Goal: Task Accomplishment & Management: Complete application form

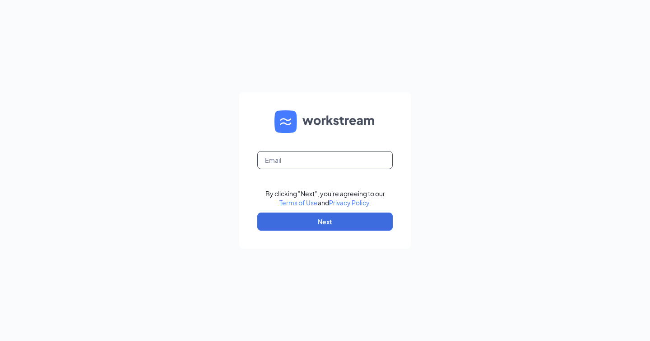
click at [290, 161] on input "text" at bounding box center [324, 160] width 135 height 18
type input "[EMAIL_ADDRESS][DOMAIN_NAME]"
click at [298, 233] on form "[EMAIL_ADDRESS][DOMAIN_NAME] By clicking "Next", you're agreeing to our Terms o…" at bounding box center [325, 170] width 172 height 156
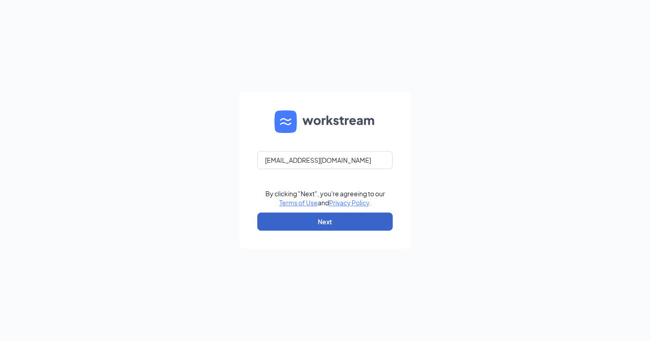
click at [307, 225] on button "Next" at bounding box center [324, 221] width 135 height 18
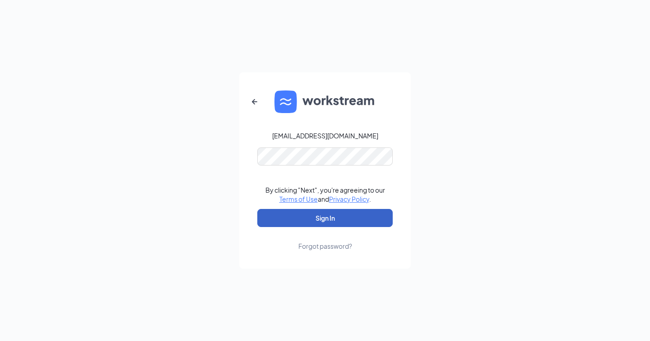
click at [298, 216] on button "Sign In" at bounding box center [324, 218] width 135 height 18
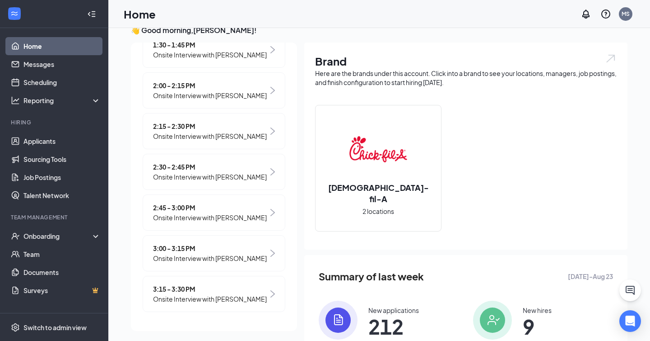
scroll to position [17, 0]
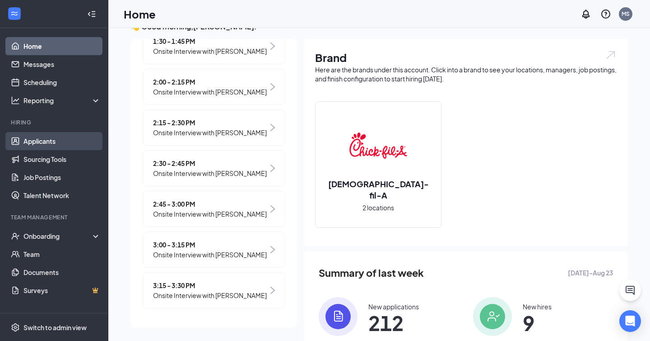
click at [49, 142] on link "Applicants" at bounding box center [61, 141] width 77 height 18
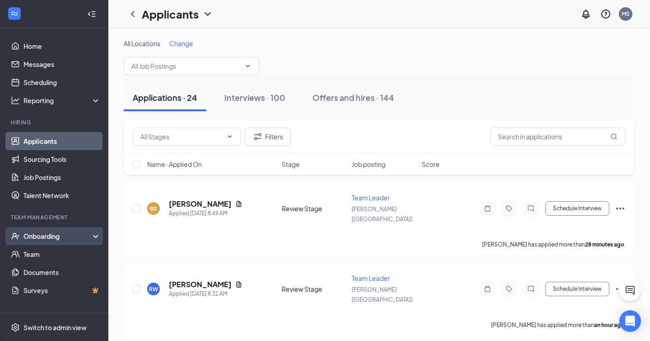
click at [78, 231] on div "Onboarding" at bounding box center [58, 235] width 70 height 9
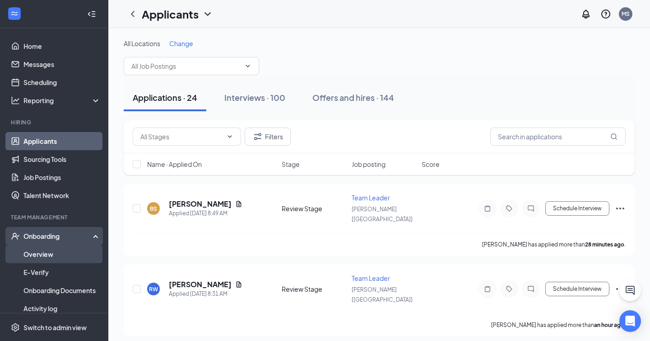
click at [62, 261] on link "Overview" at bounding box center [61, 254] width 77 height 18
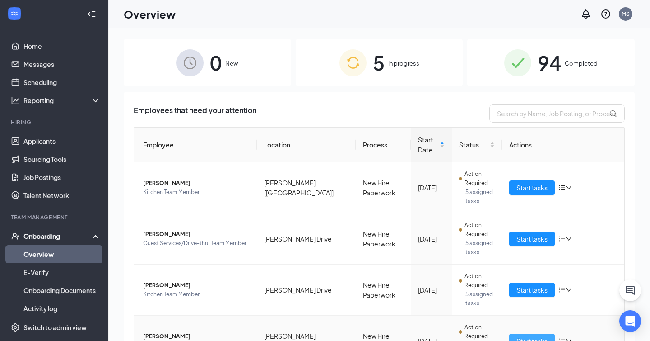
click at [524, 336] on span "Start tasks" at bounding box center [532, 341] width 31 height 10
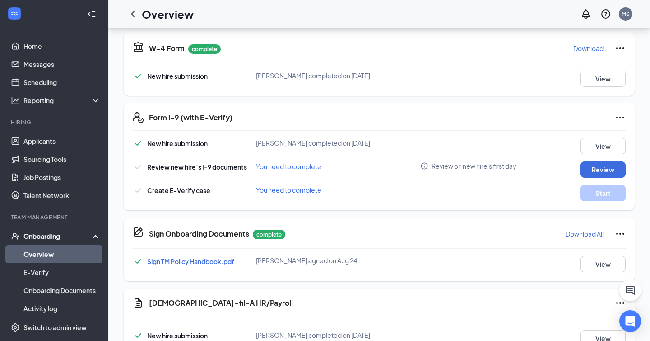
scroll to position [310, 0]
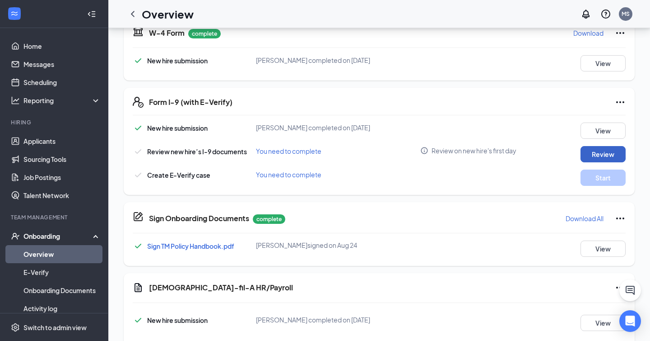
click at [588, 155] on button "Review" at bounding box center [603, 154] width 45 height 16
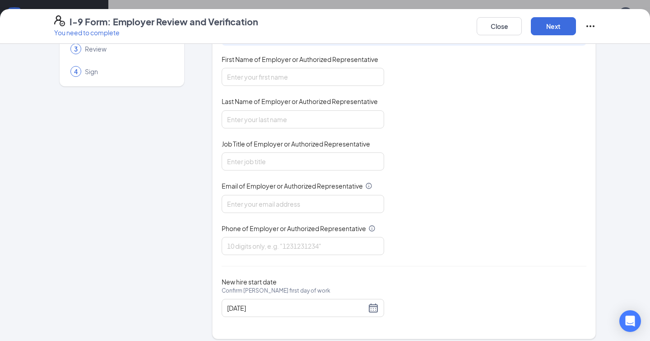
scroll to position [76, 0]
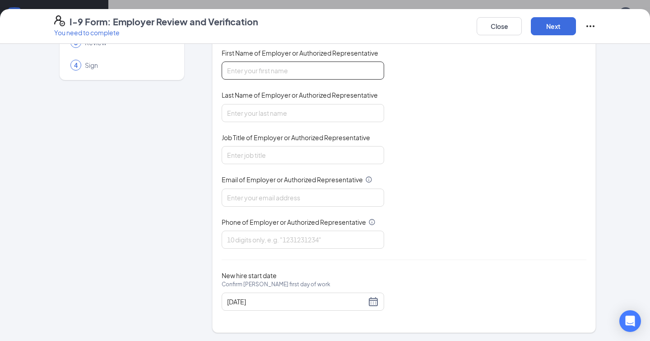
click at [263, 68] on input "First Name of Employer or Authorized Representative" at bounding box center [303, 70] width 163 height 18
type input "Macy"
click at [250, 109] on input "Last Name of Employer or Authorized Representative" at bounding box center [303, 113] width 163 height 18
type input "Storms"
click at [257, 164] on div "You must be a representative of the employer who is authorized to examine the n…" at bounding box center [404, 130] width 365 height 236
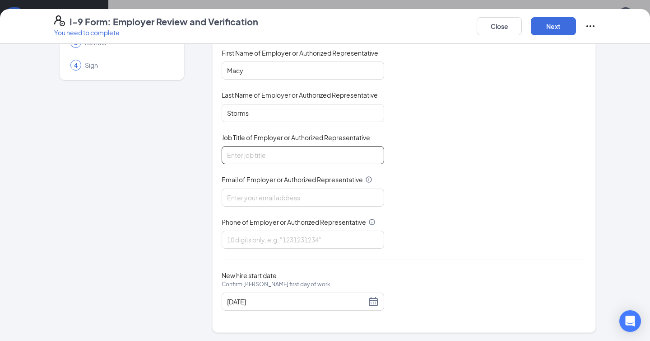
click at [257, 160] on input "Job Title of Employer or Authorized Representative" at bounding box center [303, 155] width 163 height 18
type input "Talent Director"
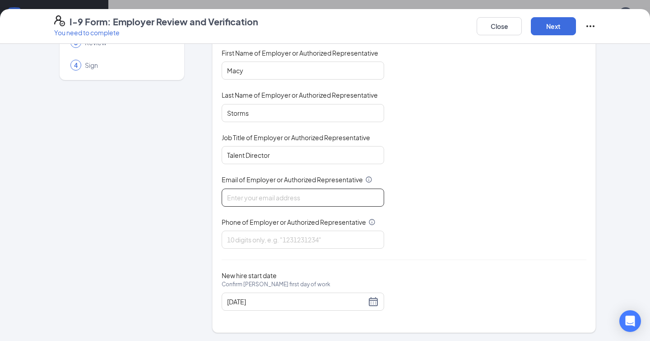
click at [264, 192] on input "Email of Employer or Authorized Representative" at bounding box center [303, 197] width 163 height 18
type input "[EMAIL_ADDRESS][DOMAIN_NAME]"
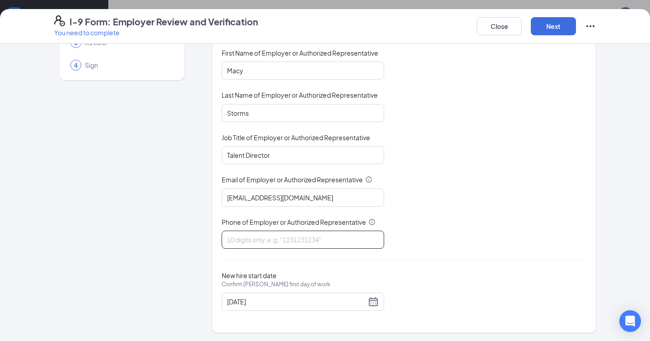
click at [255, 236] on input "Phone of Employer or Authorized Representative" at bounding box center [303, 239] width 163 height 18
type input "7316682919"
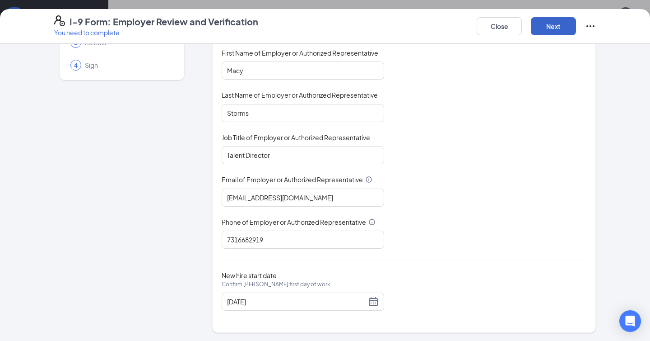
click at [549, 23] on button "Next" at bounding box center [553, 26] width 45 height 18
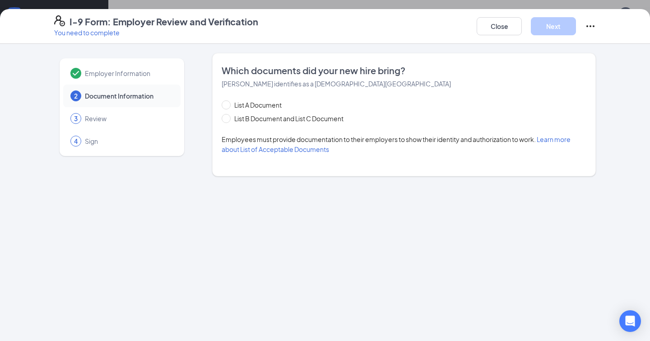
scroll to position [0, 0]
click at [263, 103] on span "List A Document" at bounding box center [258, 105] width 55 height 10
click at [228, 103] on input "List A Document" at bounding box center [225, 103] width 6 height 6
radio input "true"
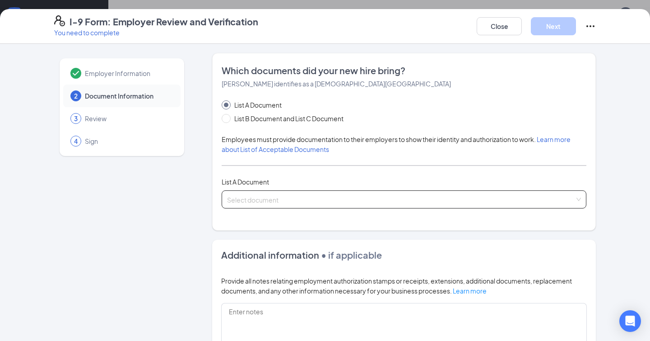
click at [248, 196] on input "search" at bounding box center [401, 198] width 348 height 14
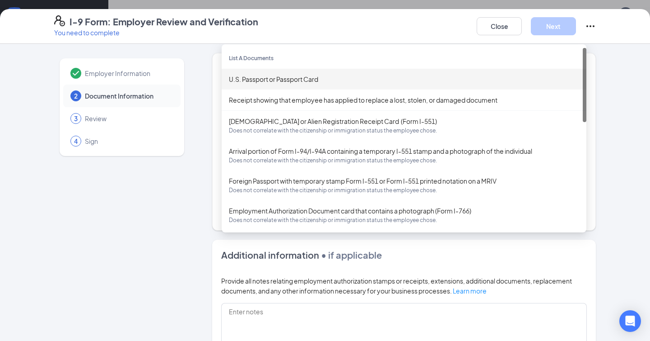
click at [281, 70] on div "U.S. Passport or Passport Card" at bounding box center [404, 79] width 365 height 21
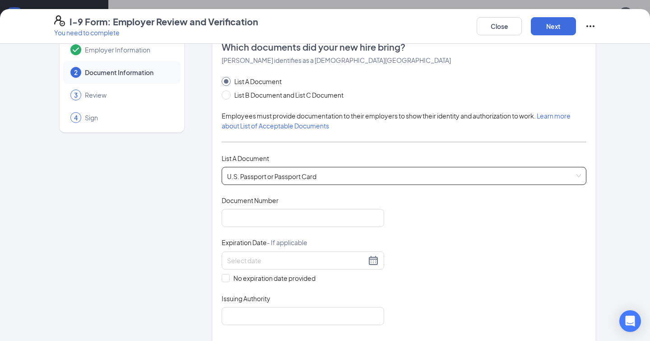
scroll to position [25, 0]
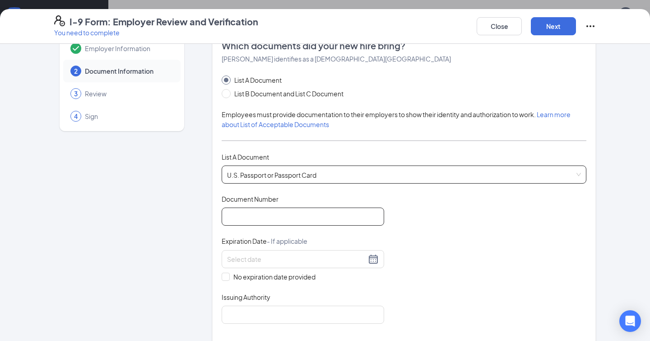
click at [260, 215] on input "Document Number" at bounding box center [303, 216] width 163 height 18
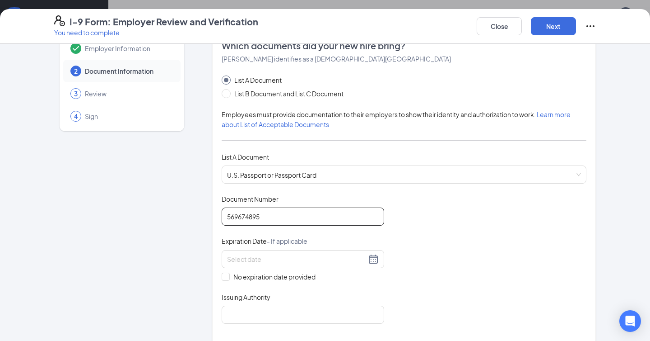
type input "569674895"
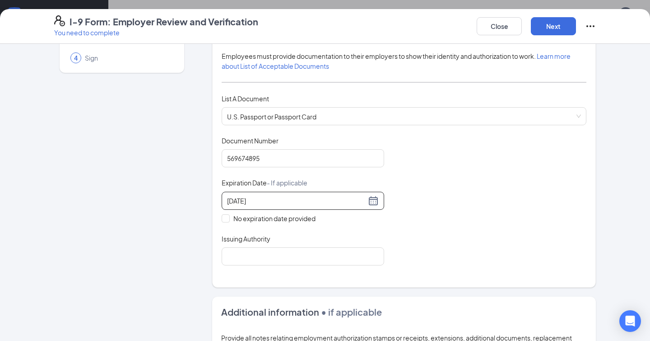
scroll to position [84, 0]
type input "[DATE]"
click at [270, 248] on input "Issuing Authority" at bounding box center [303, 256] width 163 height 18
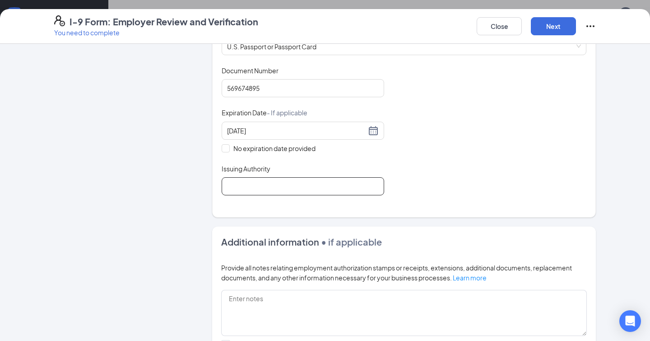
scroll to position [168, 0]
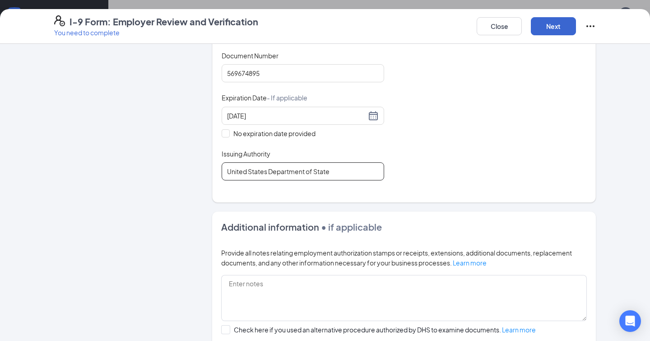
type input "United States Department of State"
click at [557, 27] on button "Next" at bounding box center [553, 26] width 45 height 18
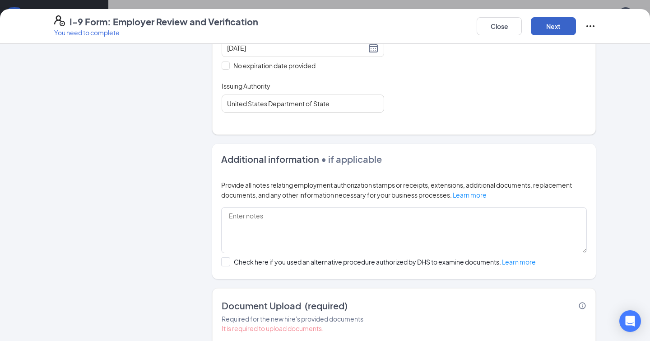
scroll to position [296, 0]
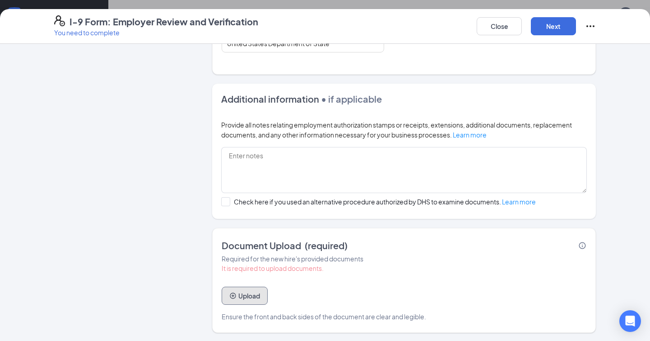
click at [247, 296] on button "Upload" at bounding box center [245, 295] width 46 height 18
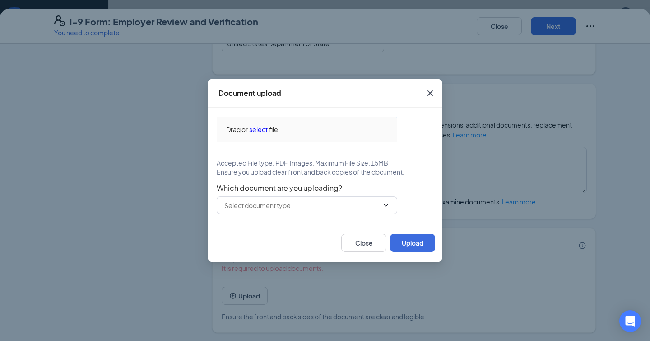
click at [262, 129] on span "select" at bounding box center [258, 129] width 19 height 10
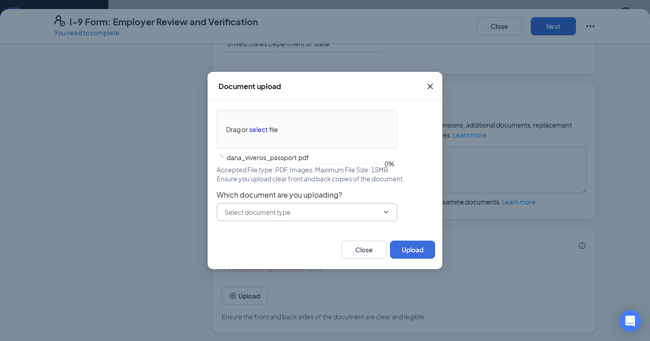
click at [289, 212] on input "text" at bounding box center [301, 212] width 154 height 10
click at [266, 234] on div "U.S. Passport or Passport Card" at bounding box center [268, 233] width 89 height 10
type input "U.S. Passport or Passport Card"
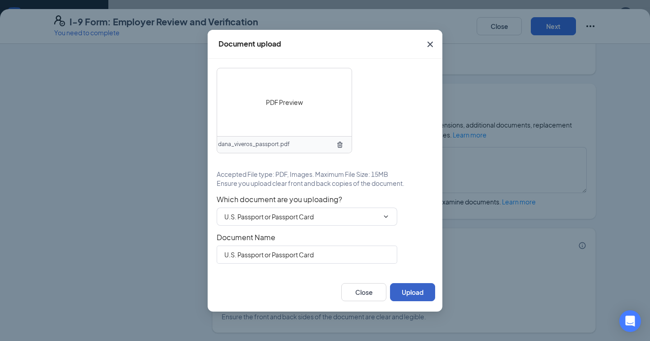
click at [411, 287] on button "Upload" at bounding box center [412, 292] width 45 height 18
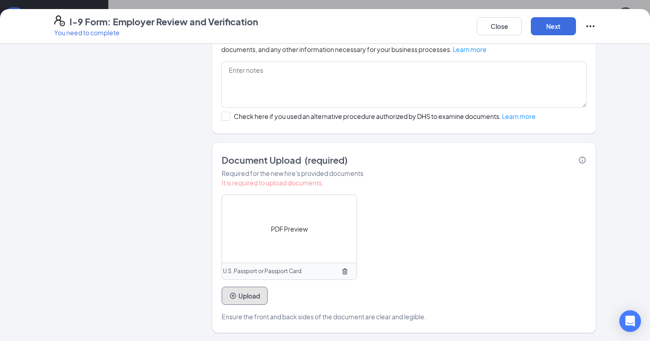
scroll to position [0, 0]
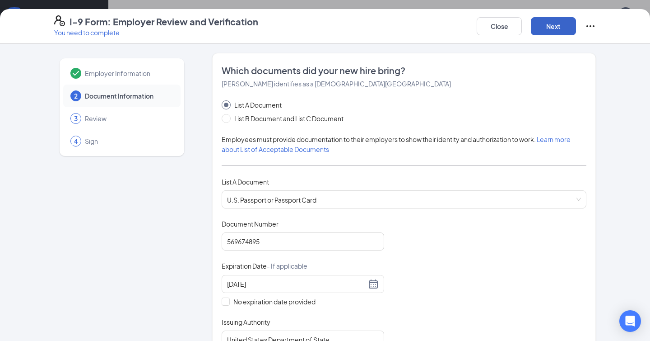
click at [561, 32] on button "Next" at bounding box center [553, 26] width 45 height 18
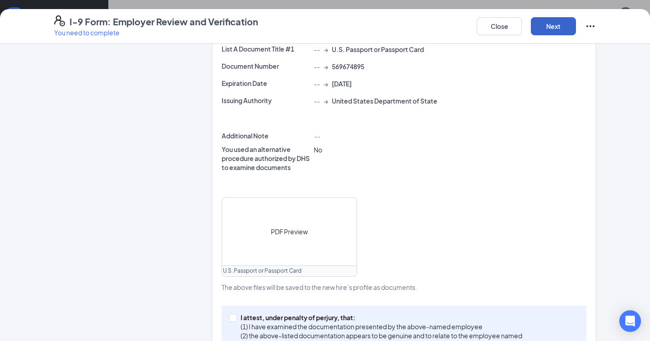
scroll to position [272, 0]
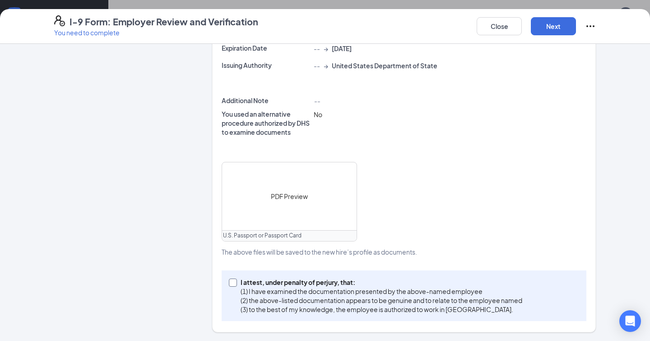
click at [233, 283] on input "I attest, under penalty of [PERSON_NAME], that: (1) I have examined the documen…" at bounding box center [232, 281] width 6 height 6
checkbox input "true"
click at [574, 25] on button "Next" at bounding box center [553, 26] width 45 height 18
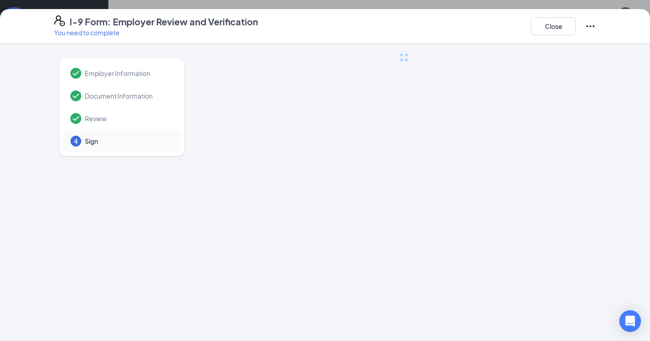
scroll to position [0, 0]
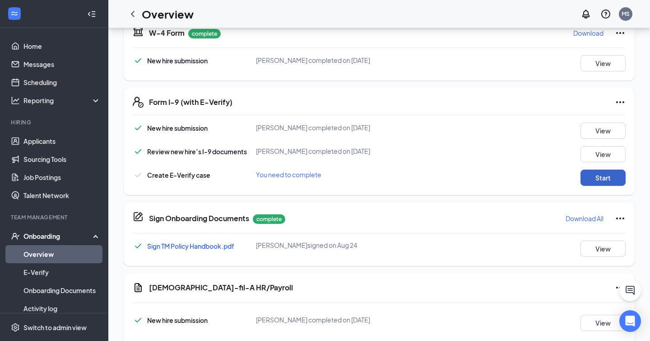
click at [603, 180] on button "Start" at bounding box center [603, 177] width 45 height 16
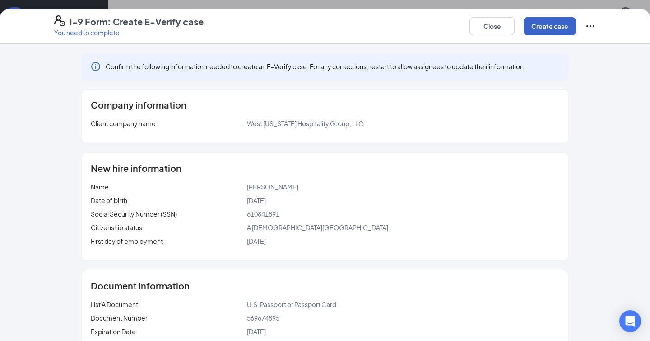
click at [542, 26] on button "Create case" at bounding box center [550, 26] width 52 height 18
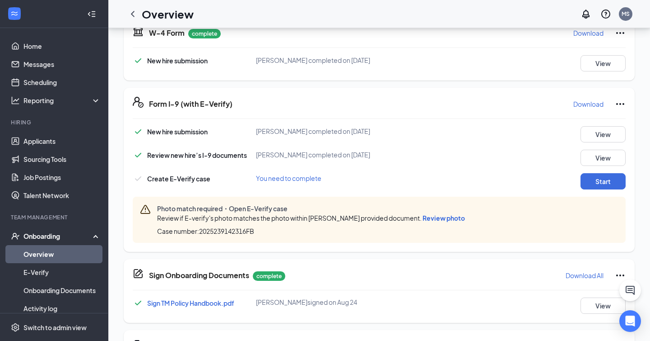
click at [431, 220] on span "Review photo" at bounding box center [444, 218] width 42 height 8
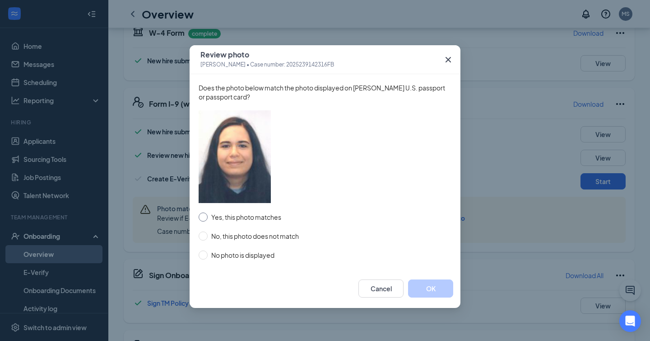
click at [240, 218] on span "Yes, this photo matches" at bounding box center [246, 217] width 77 height 10
click at [208, 218] on input "Yes, this photo matches" at bounding box center [203, 216] width 9 height 9
radio input "true"
click at [424, 290] on button "OK" at bounding box center [430, 288] width 45 height 18
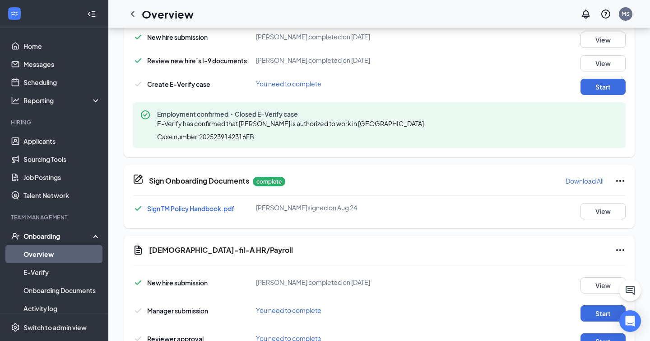
scroll to position [440, 0]
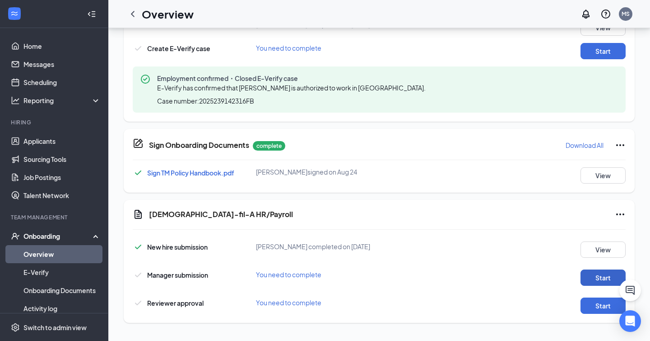
click at [602, 277] on button "Start" at bounding box center [603, 277] width 45 height 16
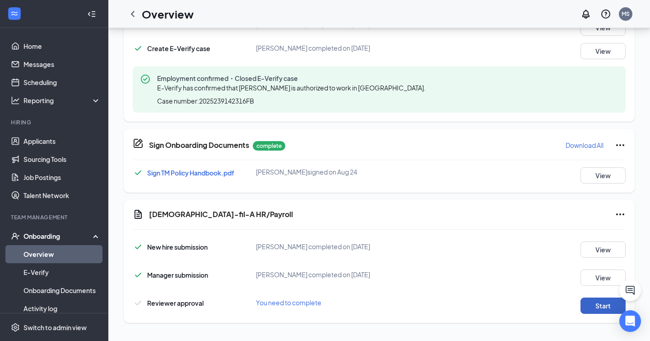
click at [602, 313] on button "Start" at bounding box center [603, 305] width 45 height 16
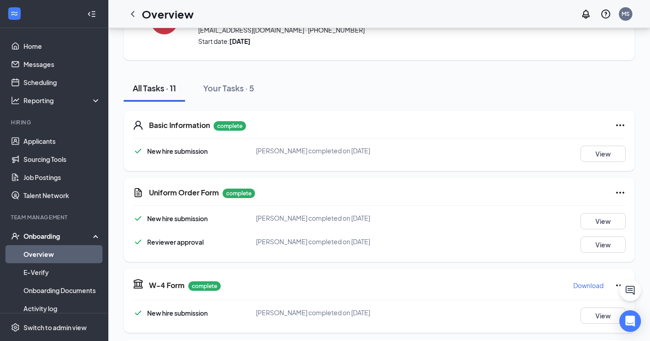
scroll to position [0, 0]
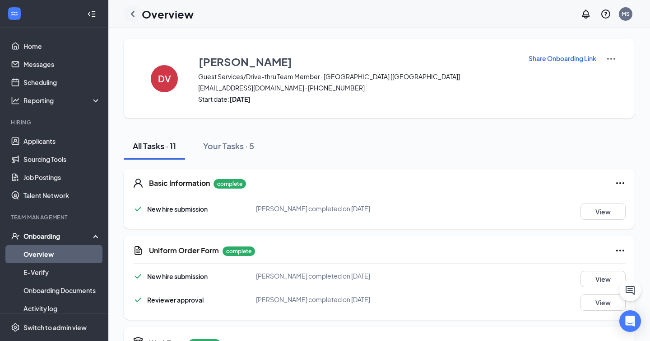
click at [132, 11] on icon "ChevronLeft" at bounding box center [132, 14] width 11 height 11
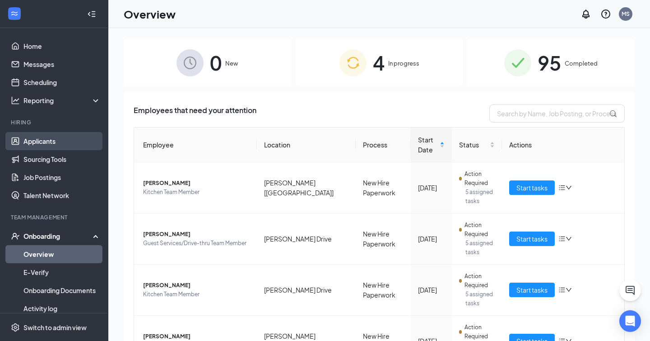
click at [53, 145] on link "Applicants" at bounding box center [61, 141] width 77 height 18
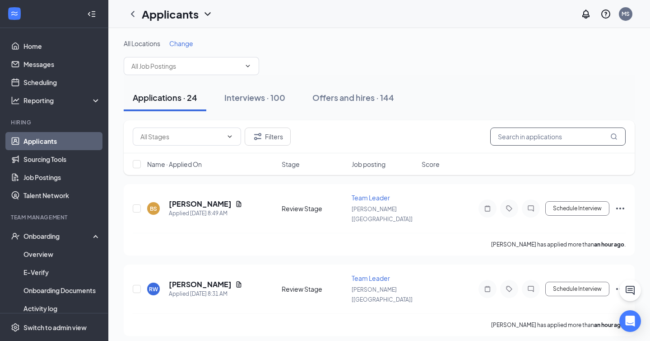
click at [550, 134] on input "text" at bounding box center [557, 136] width 135 height 18
type input "[PERSON_NAME]"
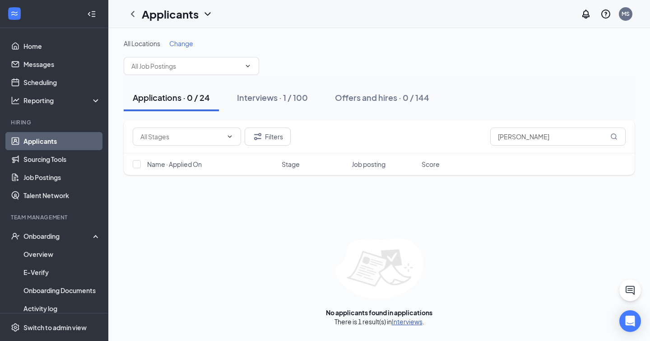
click at [415, 325] on link "Interviews" at bounding box center [407, 321] width 31 height 8
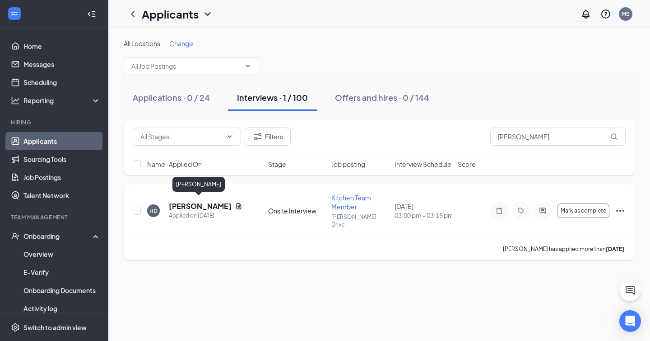
click at [217, 201] on h5 "[PERSON_NAME]" at bounding box center [200, 206] width 63 height 10
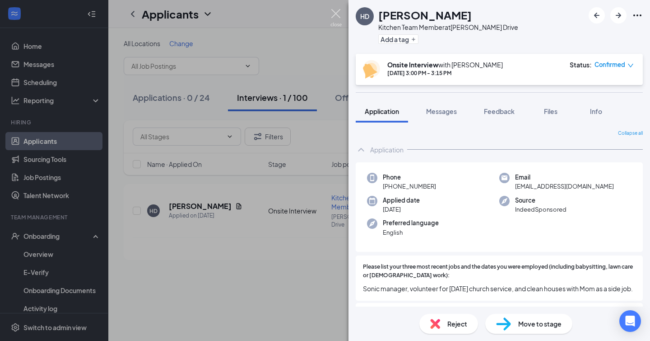
click at [335, 11] on img at bounding box center [336, 18] width 11 height 18
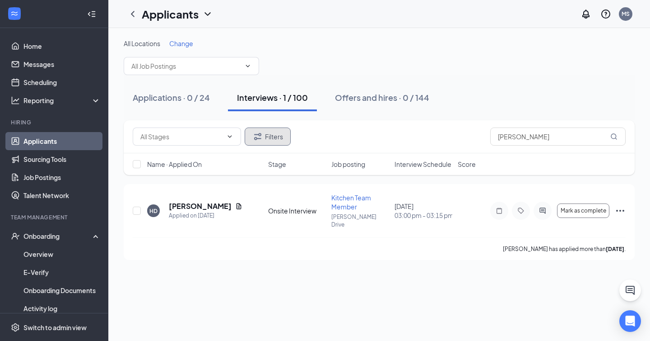
click at [265, 134] on button "Filters" at bounding box center [268, 136] width 46 height 18
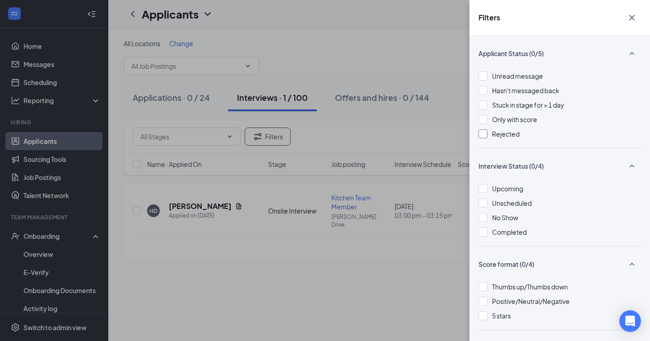
click at [485, 131] on div at bounding box center [483, 133] width 9 height 9
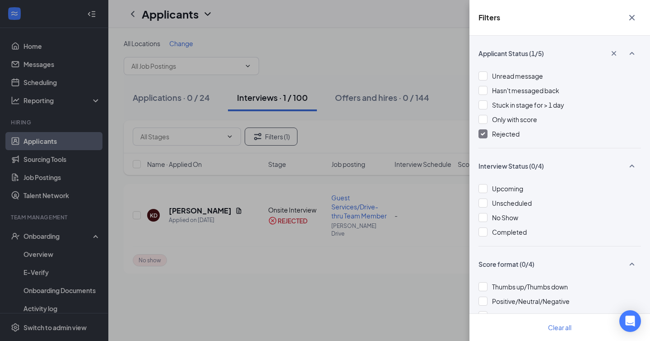
click at [633, 16] on icon "Cross" at bounding box center [632, 17] width 5 height 5
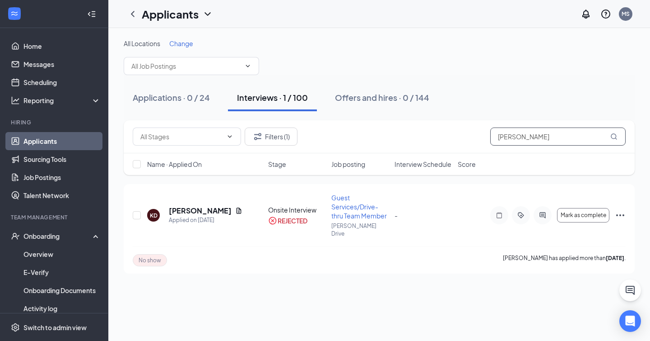
click at [510, 134] on input "[PERSON_NAME]" at bounding box center [557, 136] width 135 height 18
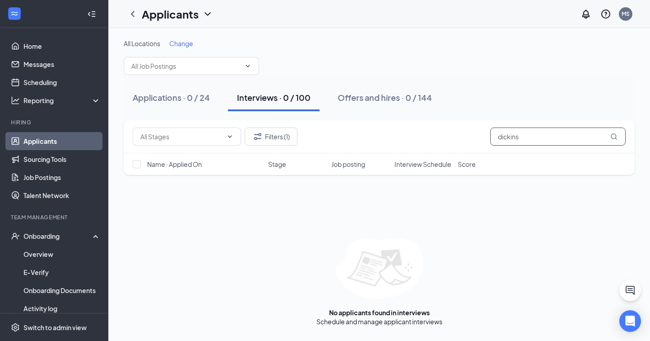
drag, startPoint x: 510, startPoint y: 137, endPoint x: 497, endPoint y: 138, distance: 13.6
click at [497, 138] on input "dickins" at bounding box center [557, 136] width 135 height 18
type input "[PERSON_NAME]"
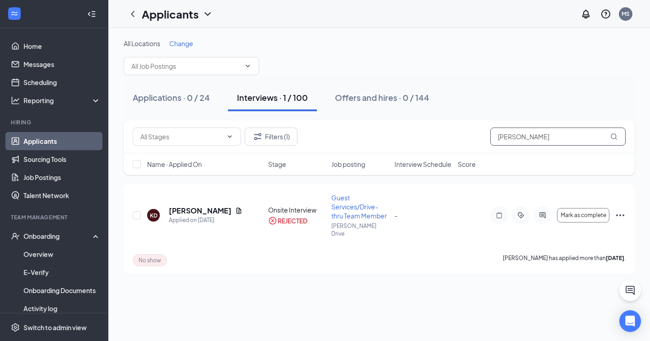
click at [508, 140] on input "[PERSON_NAME]" at bounding box center [557, 136] width 135 height 18
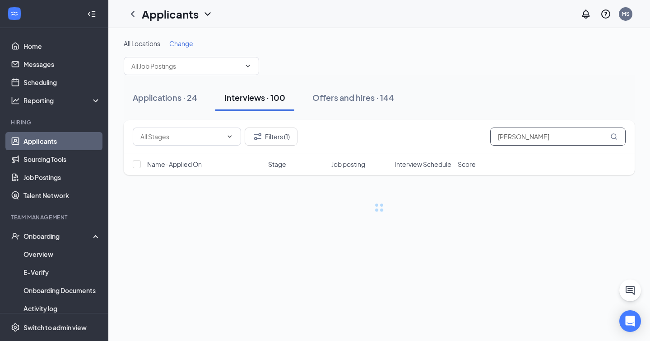
type input "[PERSON_NAME]"
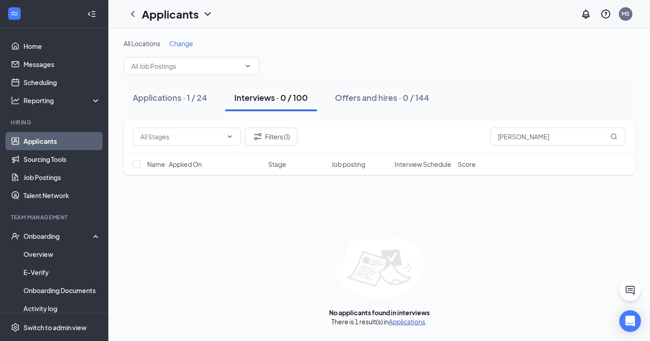
click at [411, 322] on link "Applications" at bounding box center [407, 321] width 37 height 8
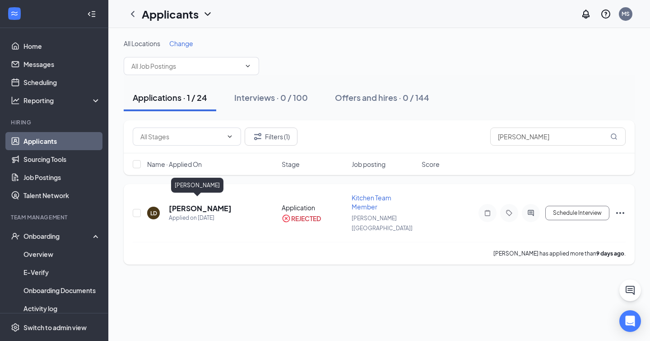
click at [204, 204] on h5 "[PERSON_NAME]" at bounding box center [200, 208] width 63 height 10
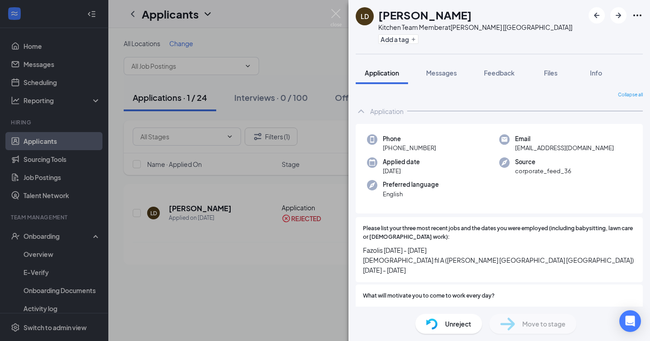
click at [433, 324] on img at bounding box center [432, 323] width 12 height 11
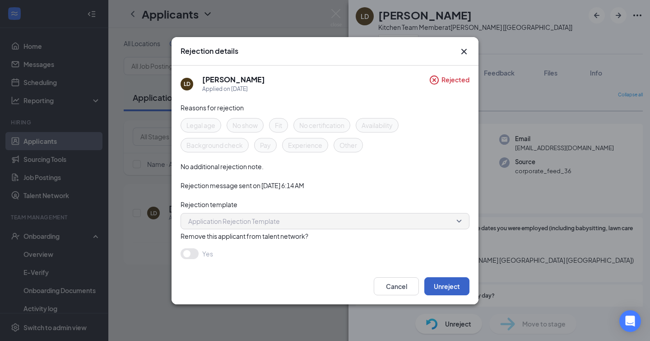
click at [456, 287] on button "Unreject" at bounding box center [447, 286] width 45 height 18
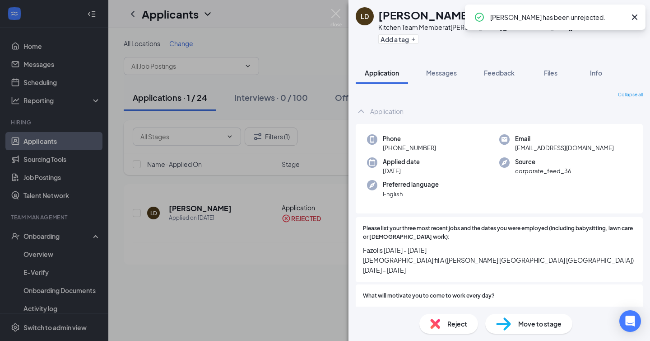
click at [522, 321] on span "Move to stage" at bounding box center [539, 323] width 43 height 10
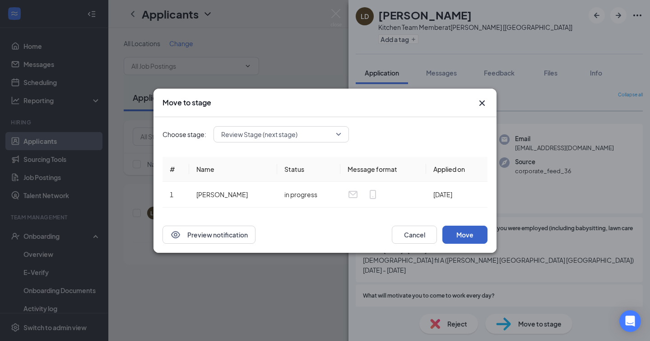
click at [469, 237] on button "Move" at bounding box center [465, 234] width 45 height 18
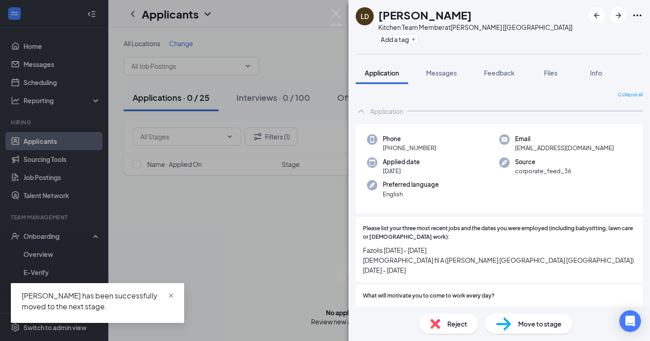
click at [170, 296] on span "close" at bounding box center [171, 295] width 6 height 6
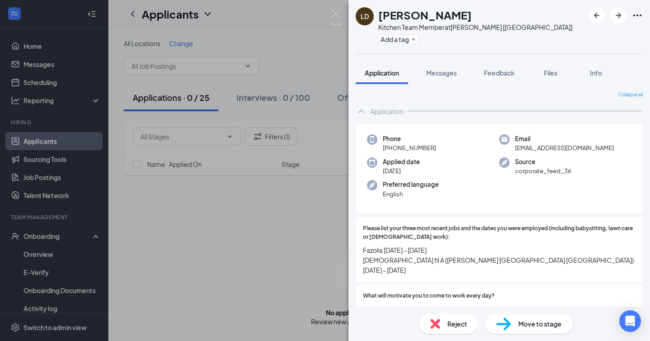
click at [539, 326] on span "Move to stage" at bounding box center [539, 323] width 43 height 10
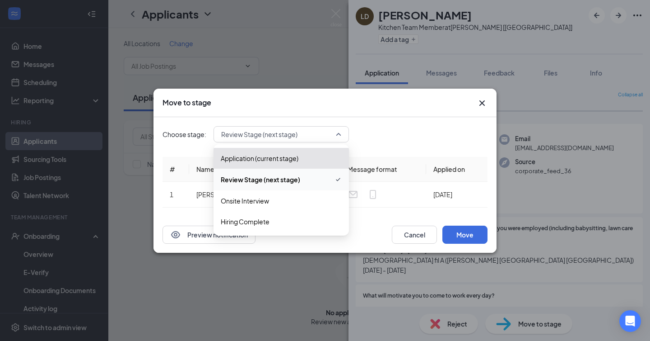
click at [307, 132] on span "Review Stage (next stage)" at bounding box center [277, 134] width 112 height 14
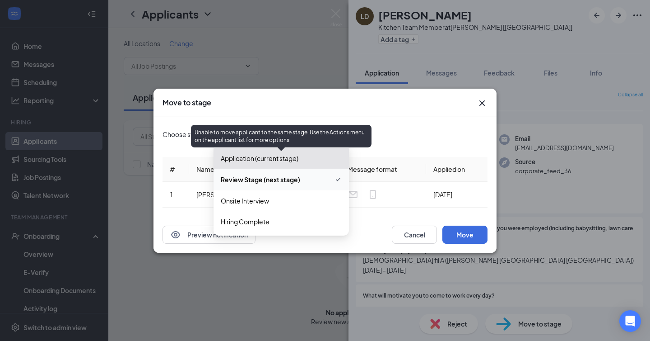
click at [278, 157] on span "Application (current stage)" at bounding box center [260, 158] width 78 height 10
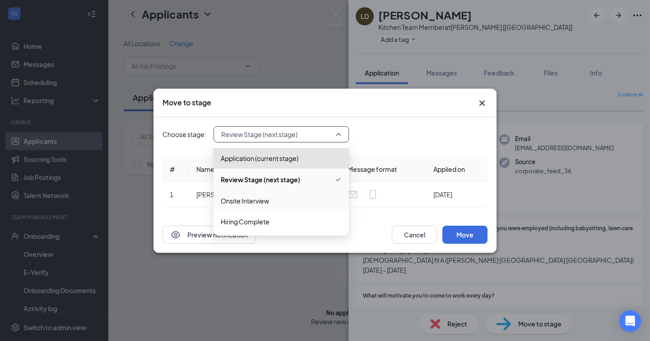
click at [264, 205] on span "Onsite Interview" at bounding box center [245, 201] width 48 height 10
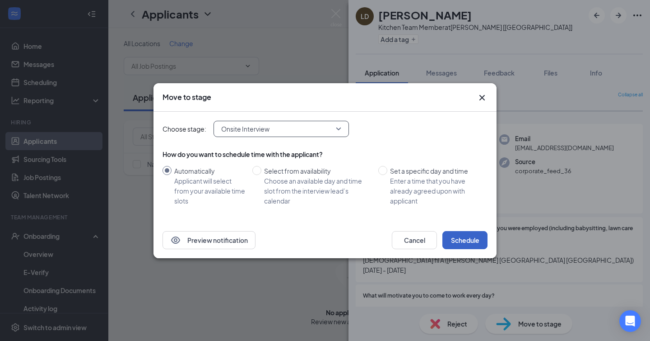
click at [462, 238] on button "Schedule" at bounding box center [465, 240] width 45 height 18
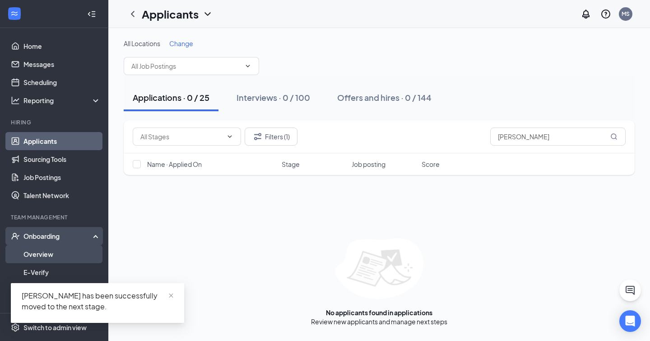
click at [55, 252] on link "Overview" at bounding box center [61, 254] width 77 height 18
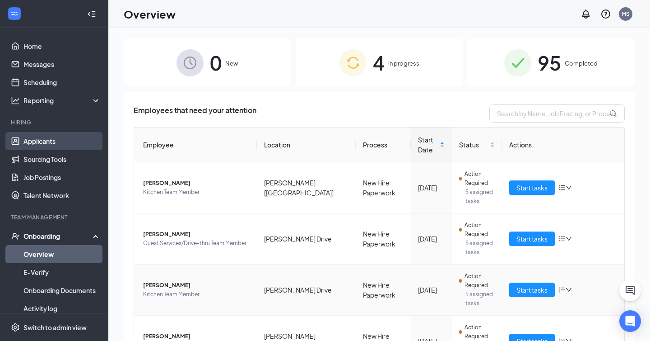
click at [51, 138] on link "Applicants" at bounding box center [61, 141] width 77 height 18
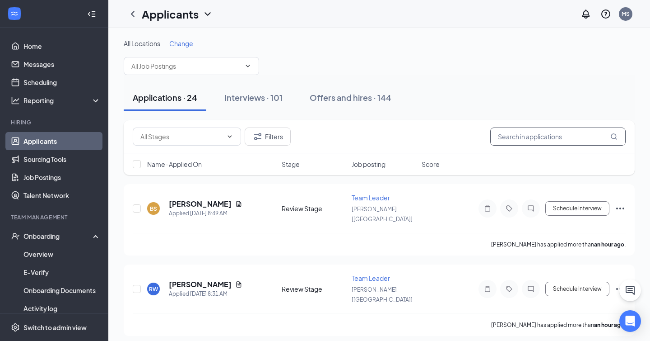
click at [538, 136] on input "text" at bounding box center [557, 136] width 135 height 18
type input "l"
type input "[PERSON_NAME]"
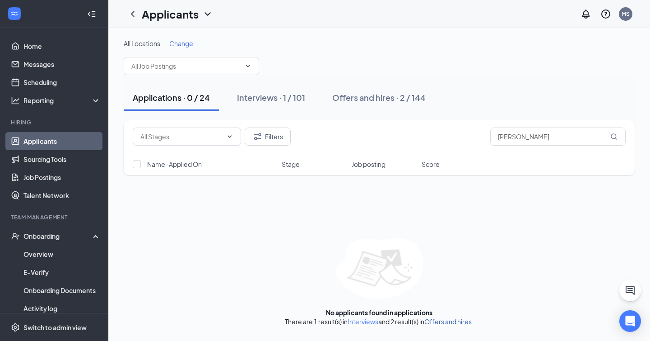
click at [435, 320] on link "Offers and hires" at bounding box center [448, 321] width 47 height 8
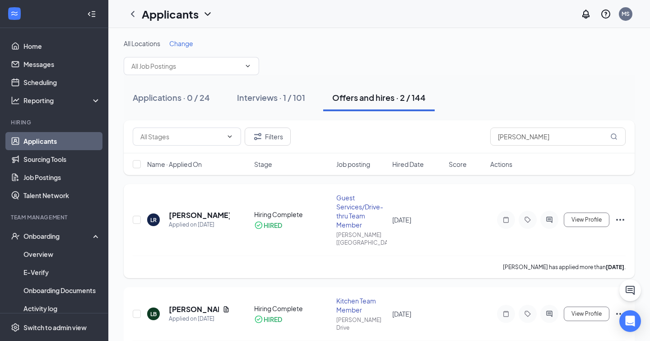
scroll to position [18, 0]
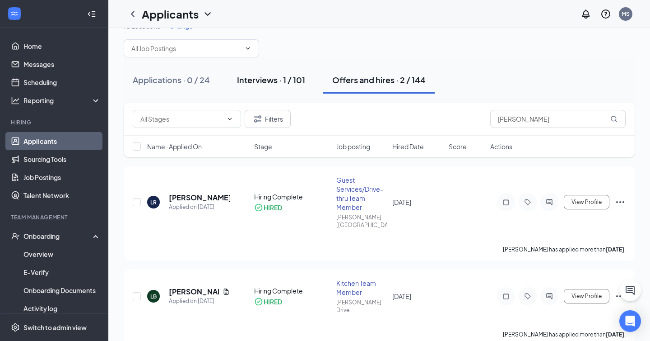
click at [275, 77] on div "Interviews · 1 / 101" at bounding box center [271, 79] width 68 height 11
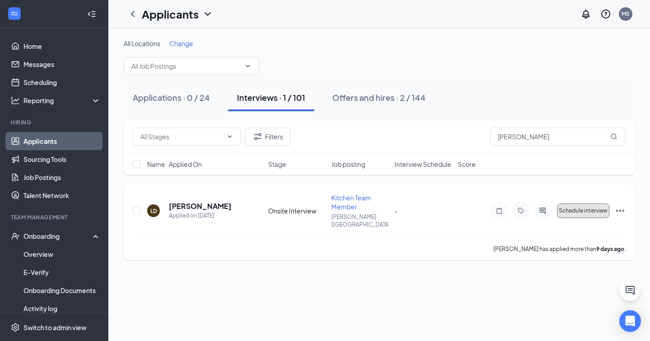
click at [582, 207] on span "Schedule interview" at bounding box center [583, 210] width 49 height 6
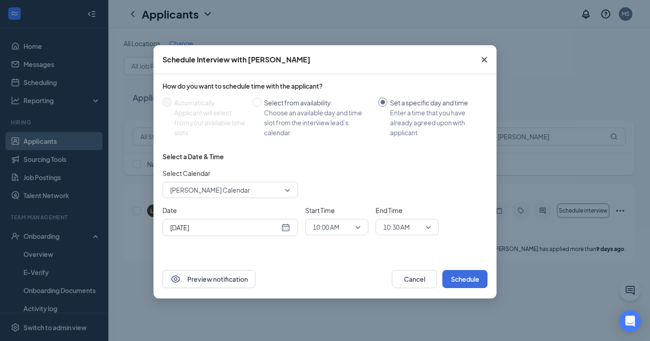
click at [484, 59] on icon "Cross" at bounding box center [484, 59] width 5 height 5
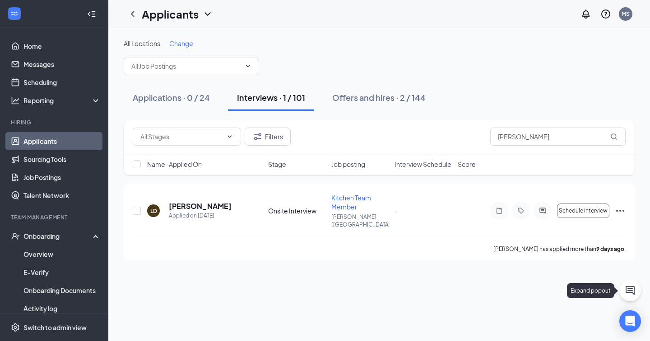
click at [626, 292] on icon "ChatActive" at bounding box center [630, 290] width 11 height 11
click at [508, 328] on div "Chat" at bounding box center [524, 329] width 138 height 14
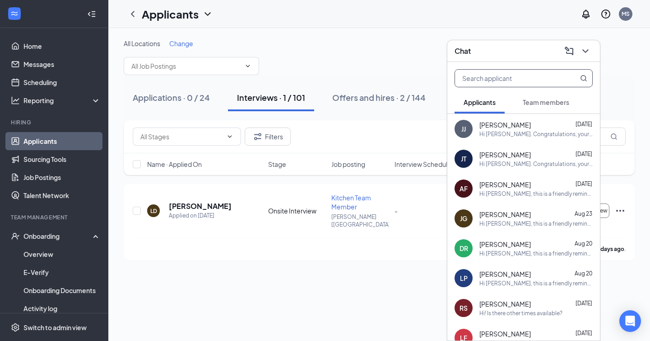
click at [518, 81] on input "text" at bounding box center [508, 78] width 107 height 17
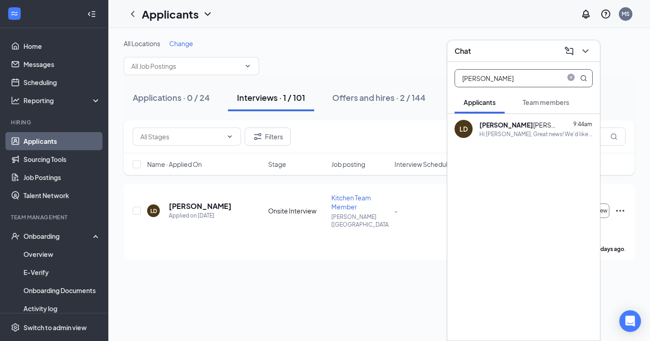
type input "[PERSON_NAME]"
click at [501, 127] on div "[PERSON_NAME]" at bounding box center [520, 124] width 81 height 9
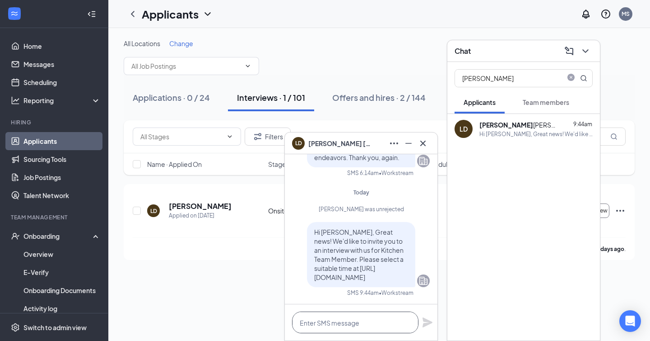
click at [338, 320] on textarea at bounding box center [355, 322] width 126 height 22
click at [423, 145] on icon "Cross" at bounding box center [423, 143] width 11 height 11
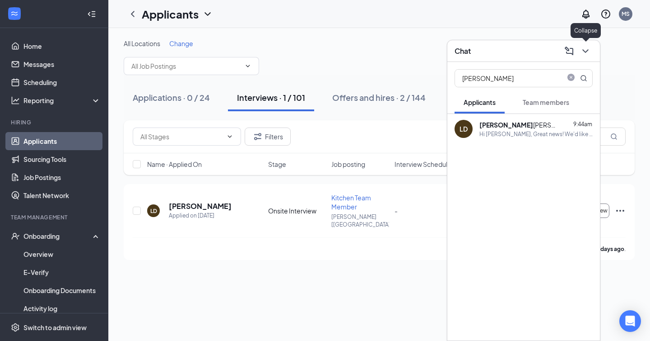
click at [585, 48] on icon "ChevronDown" at bounding box center [585, 51] width 11 height 11
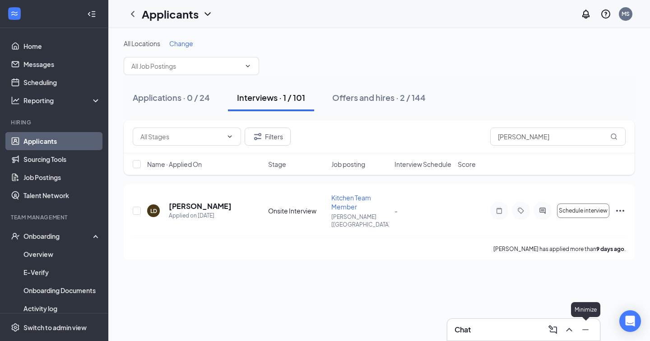
click at [584, 333] on icon "Minimize" at bounding box center [585, 329] width 11 height 11
click at [382, 95] on div "Offers and hires · 2 / 144" at bounding box center [378, 97] width 93 height 11
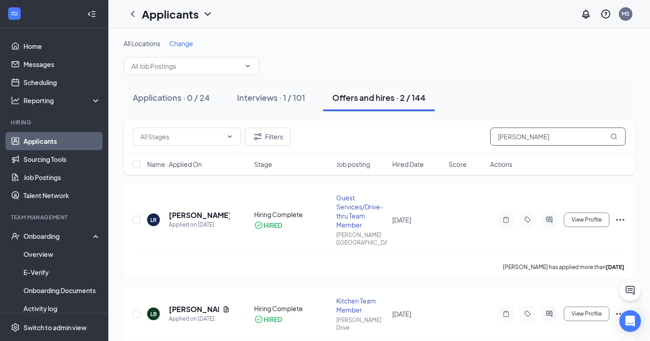
click at [518, 131] on input "[PERSON_NAME]" at bounding box center [557, 136] width 135 height 18
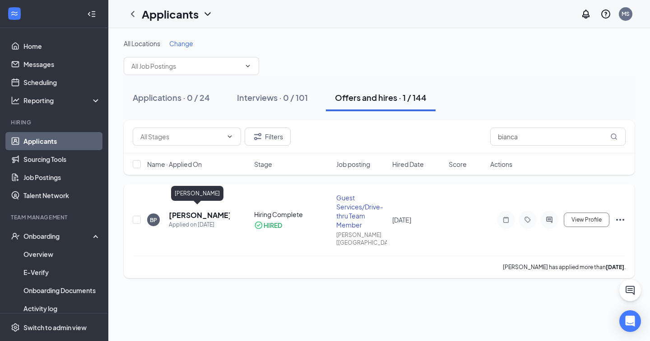
click at [201, 210] on h5 "[PERSON_NAME]" at bounding box center [199, 215] width 61 height 10
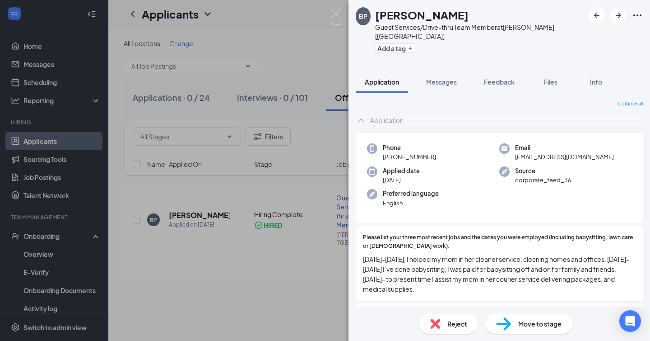
click at [528, 152] on span "[EMAIL_ADDRESS][DOMAIN_NAME]" at bounding box center [564, 156] width 99 height 9
copy span "[EMAIL_ADDRESS][DOMAIN_NAME]"
click at [264, 79] on div "BP [PERSON_NAME] Guest Services/Drive-thru Team Member at [GEOGRAPHIC_DATA] [[G…" at bounding box center [325, 170] width 650 height 341
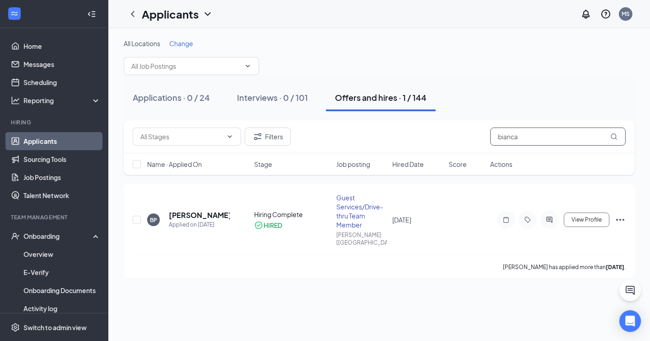
click at [517, 131] on input "bianca" at bounding box center [557, 136] width 135 height 18
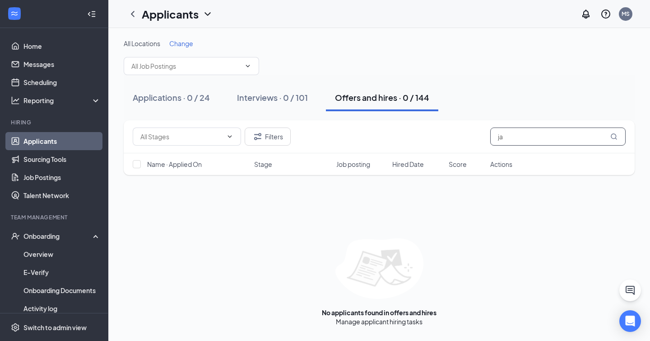
type input "j"
type input "terkeurst"
click at [177, 103] on button "Applications · 0 / 24" at bounding box center [171, 97] width 95 height 27
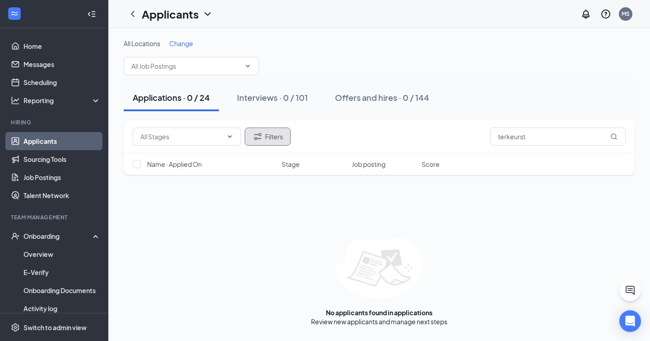
click at [269, 137] on button "Filters" at bounding box center [268, 136] width 46 height 18
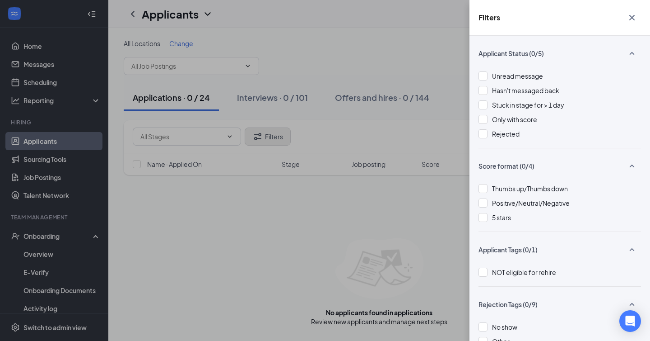
click at [269, 137] on div "Filters Applicant Status (0/5) Unread message Hasn't messaged back Stuck in sta…" at bounding box center [325, 170] width 650 height 341
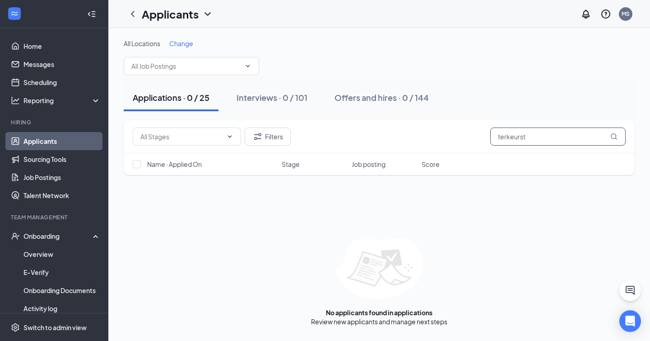
click at [518, 133] on input "terkeurst" at bounding box center [557, 136] width 135 height 18
click at [539, 136] on input "terkeurst" at bounding box center [557, 136] width 135 height 18
